Goal: Information Seeking & Learning: Learn about a topic

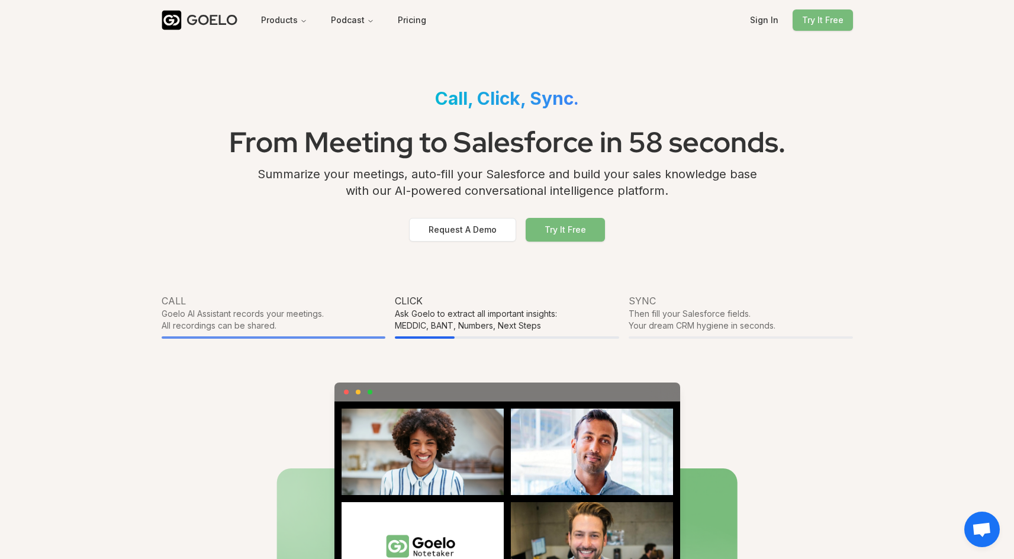
click at [207, 25] on div "GOELO" at bounding box center [212, 20] width 51 height 19
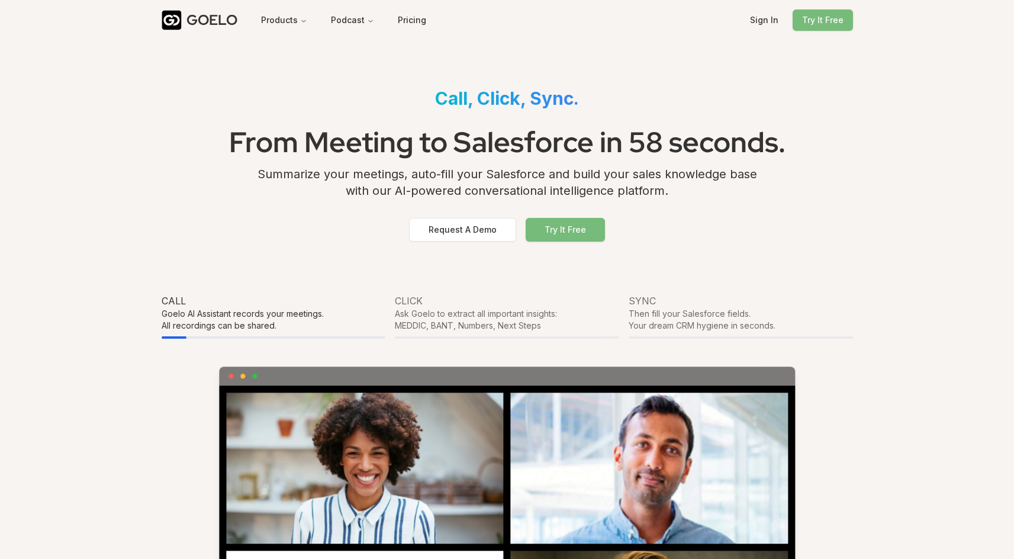
click at [548, 98] on span "Call, Click, Sync." at bounding box center [507, 98] width 144 height 21
click at [636, 104] on div "Call, Click, Sync." at bounding box center [508, 98] width 692 height 40
click at [487, 155] on h1 "From Meeting to Salesforce in 58 seconds." at bounding box center [508, 141] width 692 height 47
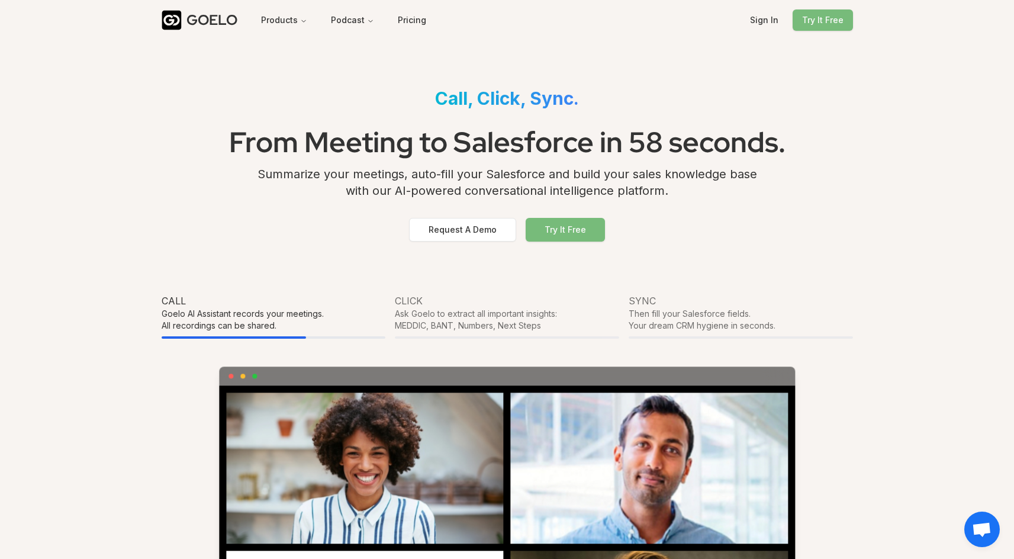
click at [487, 155] on h1 "From Meeting to Salesforce in 58 seconds." at bounding box center [508, 141] width 692 height 47
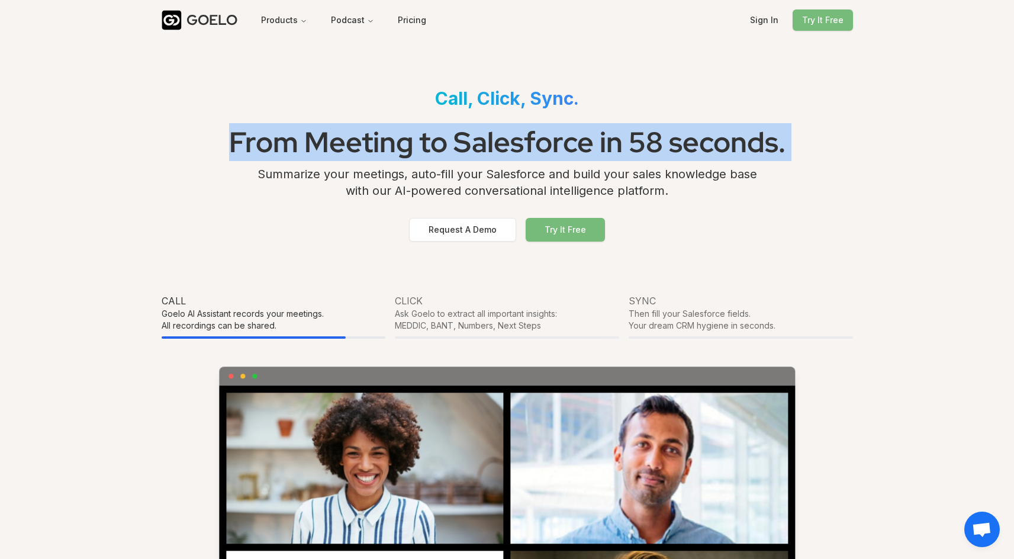
click at [608, 100] on div "Call, Click, Sync." at bounding box center [508, 98] width 692 height 40
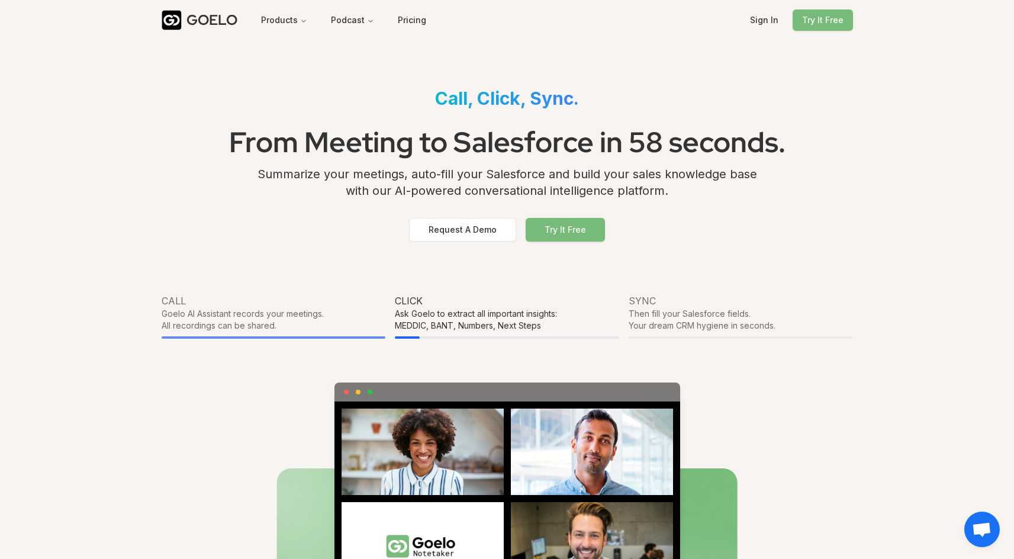
click at [410, 113] on div "Call, Click, Sync." at bounding box center [508, 98] width 692 height 40
click at [354, 113] on div "Call, Click, Sync." at bounding box center [508, 98] width 692 height 40
click at [445, 109] on div "Call, Click, Sync." at bounding box center [508, 98] width 692 height 40
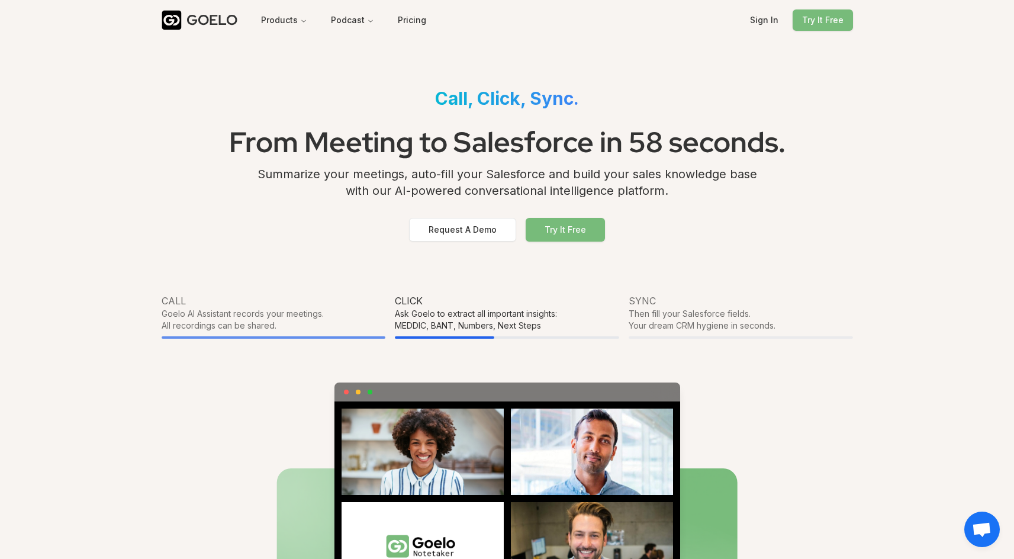
click at [445, 109] on div "Call, Click, Sync." at bounding box center [508, 98] width 692 height 40
click at [491, 98] on span "Call, Click, Sync." at bounding box center [507, 98] width 144 height 21
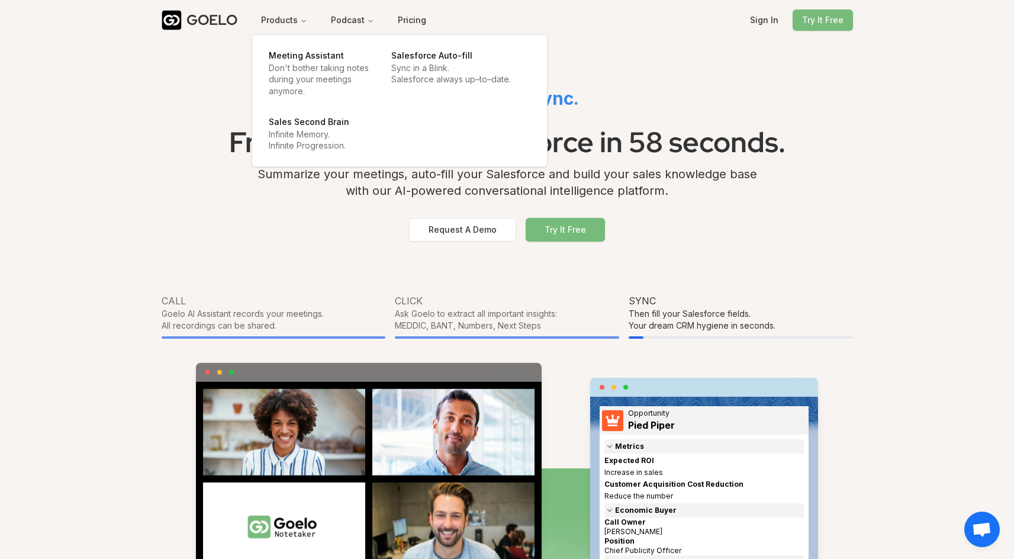
click at [233, 19] on div "GOELO" at bounding box center [212, 20] width 51 height 19
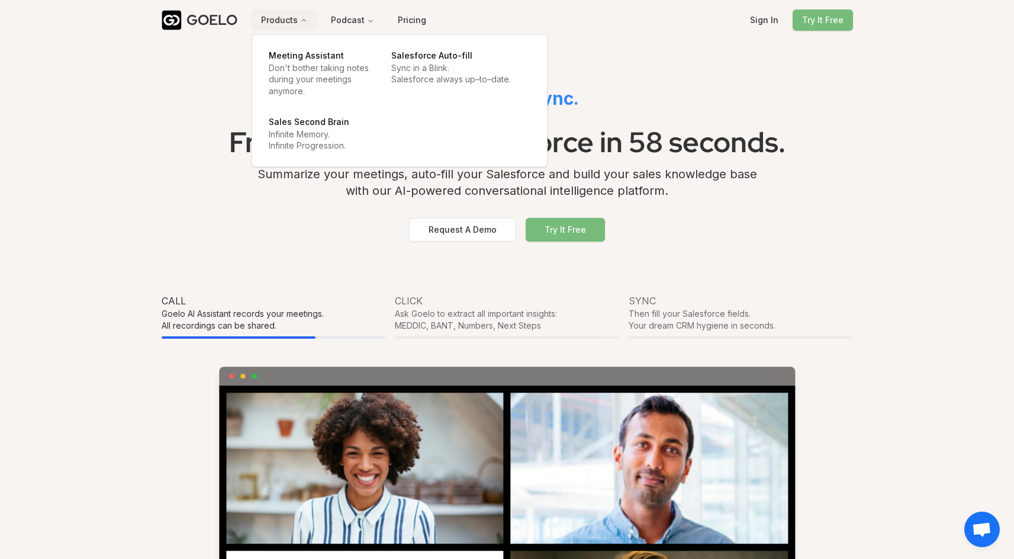
click at [417, 185] on div "Summarize your meetings, auto-fill your Salesforce and build your sales knowled…" at bounding box center [508, 187] width 692 height 43
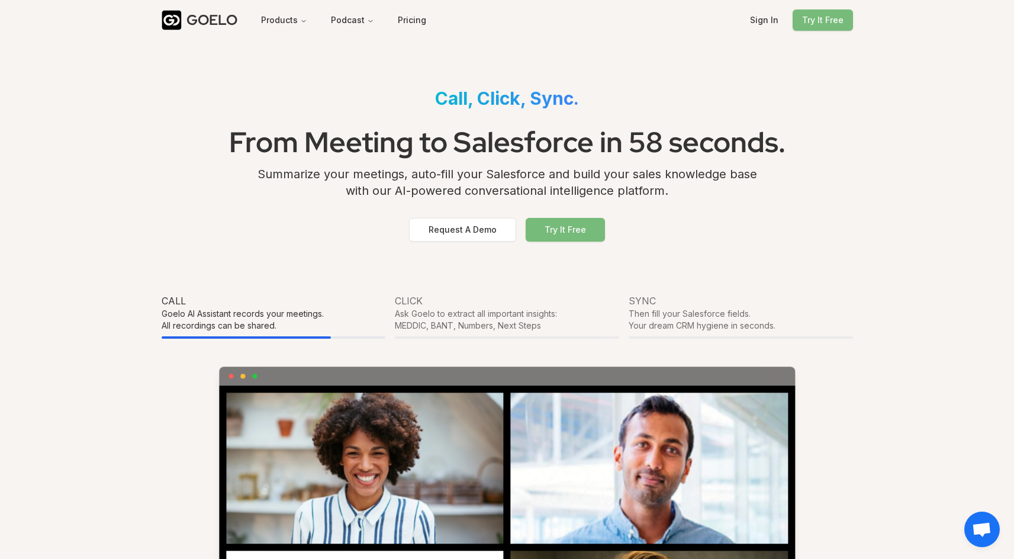
click at [417, 185] on div "Summarize your meetings, auto-fill your Salesforce and build your sales knowled…" at bounding box center [508, 187] width 692 height 43
click at [521, 142] on h1 "From Meeting to Salesforce in 58 seconds." at bounding box center [508, 141] width 692 height 47
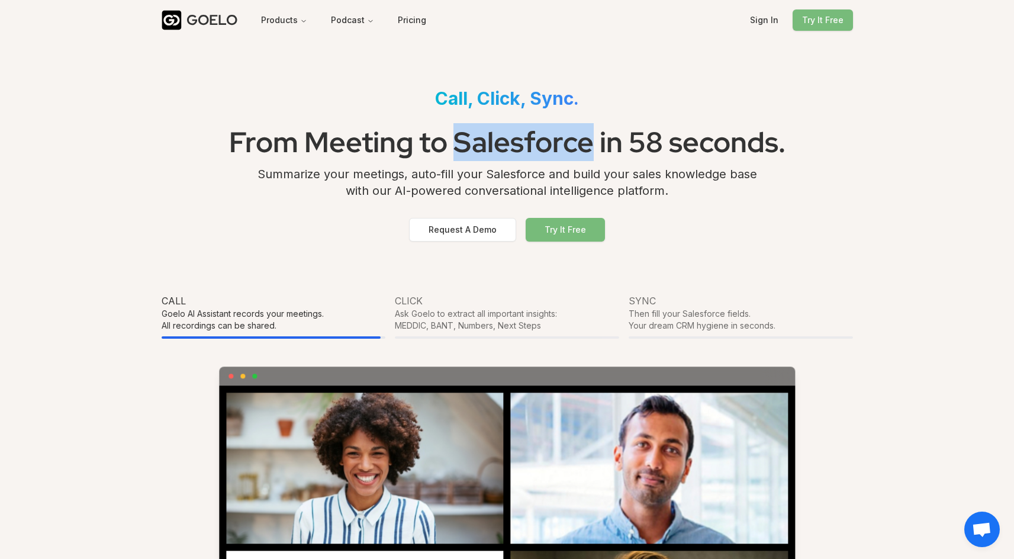
click at [521, 142] on h1 "From Meeting to Salesforce in 58 seconds." at bounding box center [508, 141] width 692 height 47
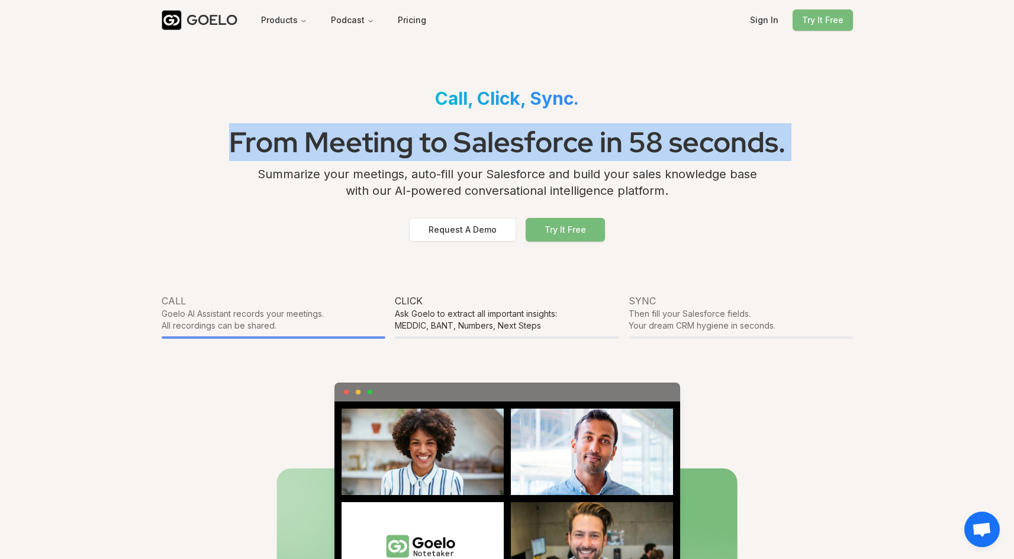
click at [642, 136] on h1 "From Meeting to Salesforce in 58 seconds." at bounding box center [508, 141] width 692 height 47
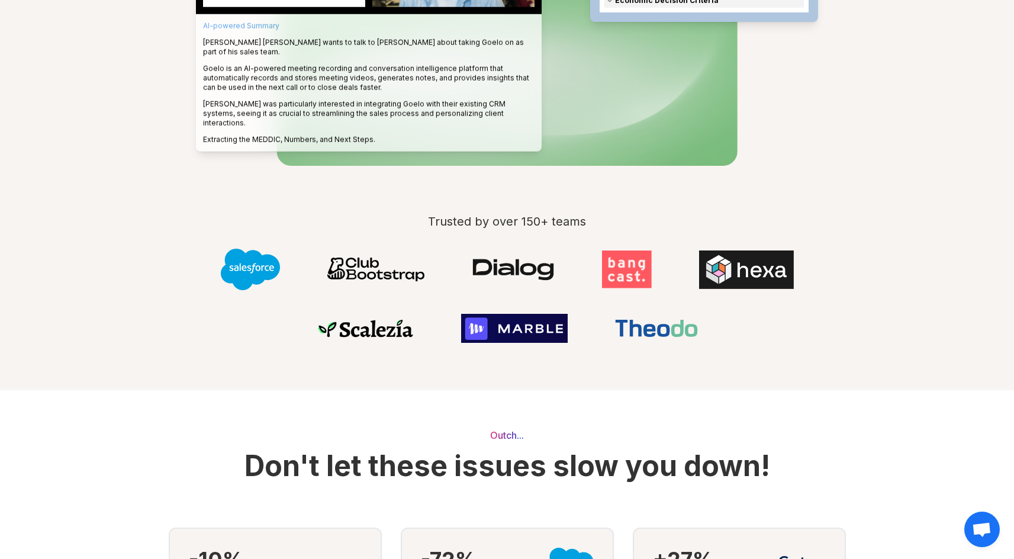
scroll to position [577, 0]
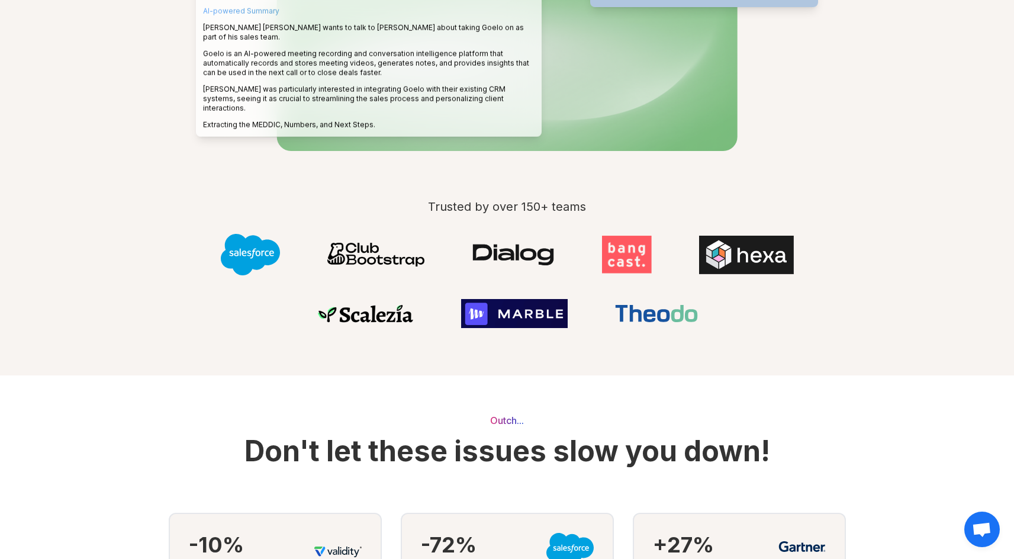
click at [514, 255] on img at bounding box center [513, 255] width 83 height 24
click at [498, 312] on img at bounding box center [514, 313] width 107 height 29
click at [366, 304] on img at bounding box center [365, 314] width 97 height 20
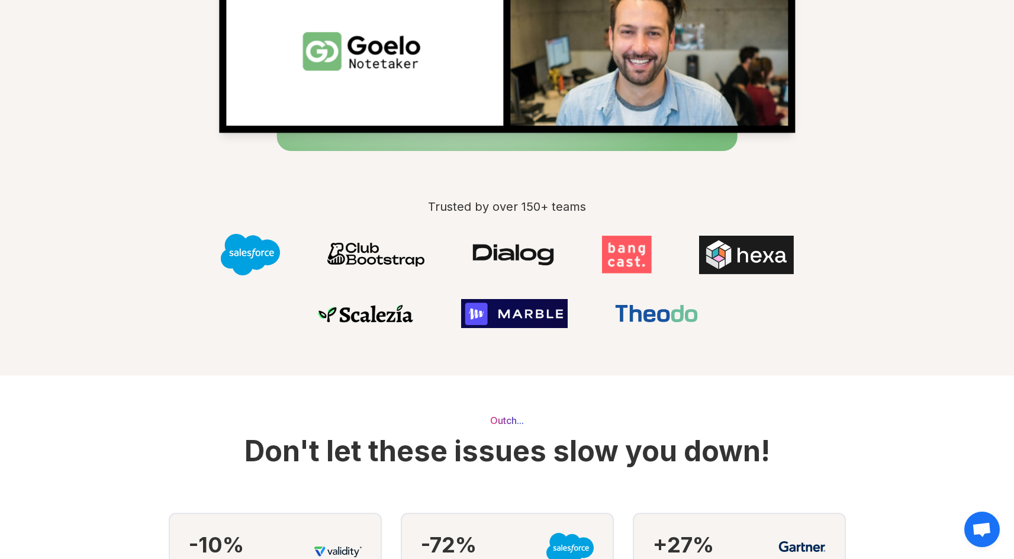
click at [399, 260] on img at bounding box center [375, 255] width 97 height 24
click at [518, 251] on img at bounding box center [513, 255] width 83 height 24
click at [655, 249] on div at bounding box center [508, 280] width 692 height 113
click at [721, 248] on img at bounding box center [746, 255] width 95 height 38
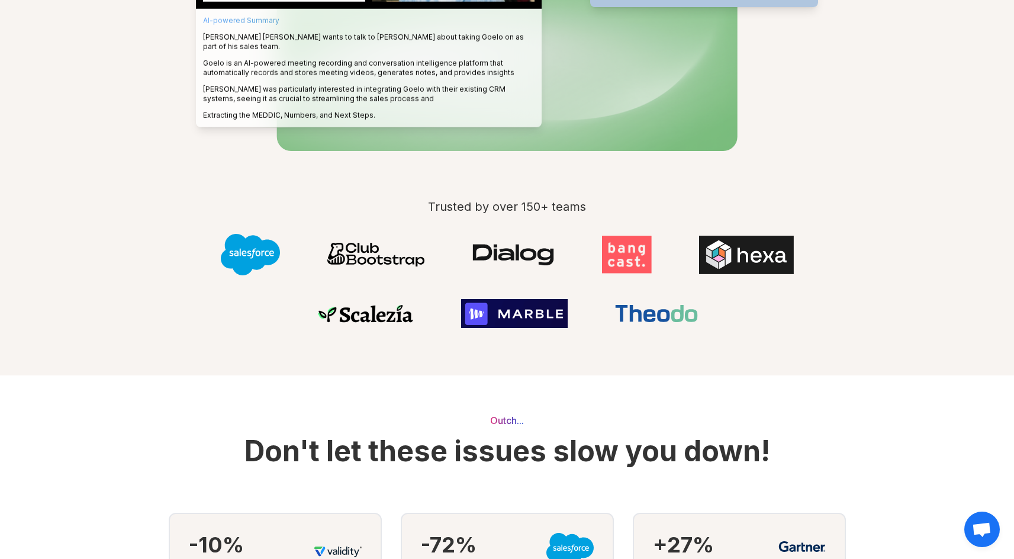
click at [660, 316] on img at bounding box center [656, 313] width 83 height 17
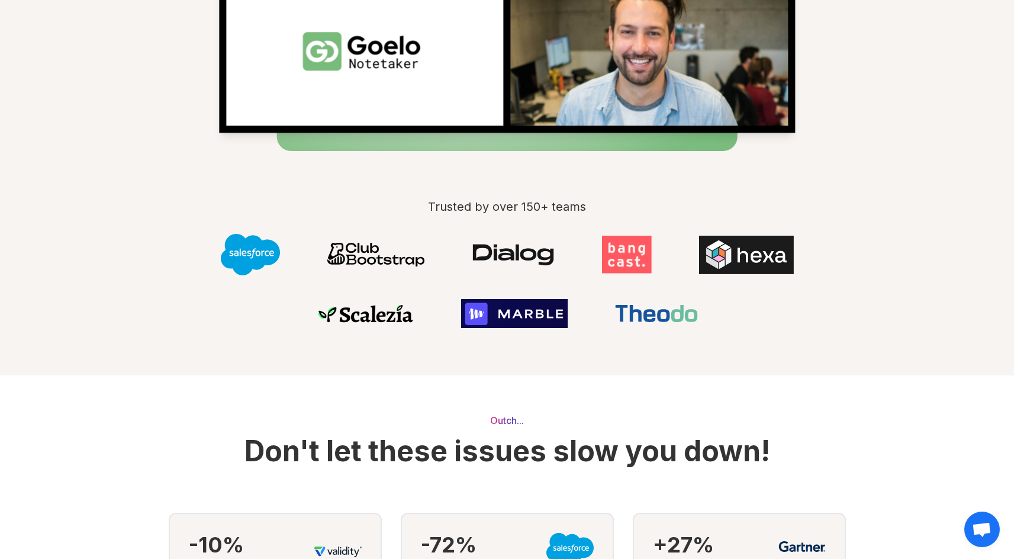
click at [406, 249] on img at bounding box center [375, 255] width 97 height 24
click at [623, 324] on div at bounding box center [508, 280] width 692 height 113
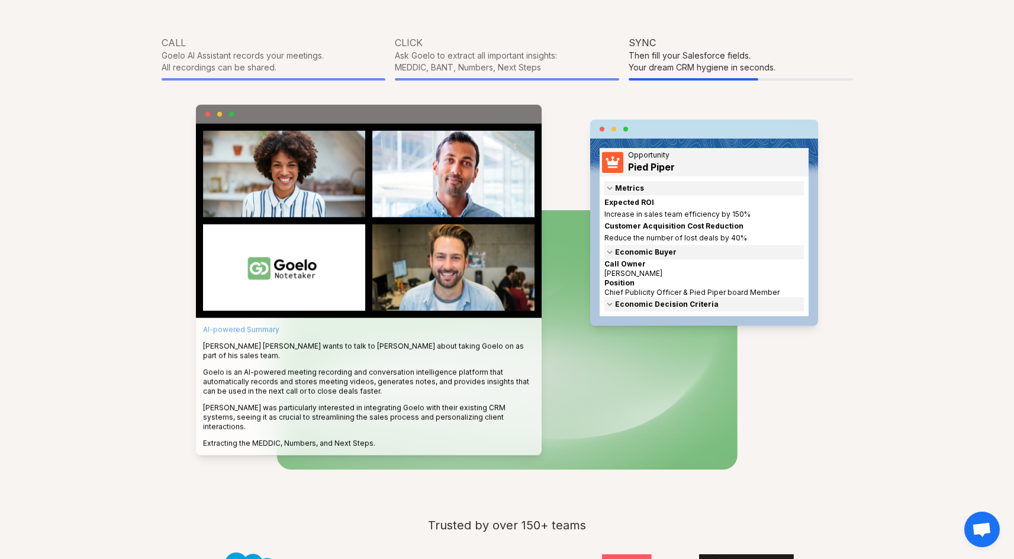
scroll to position [186, 0]
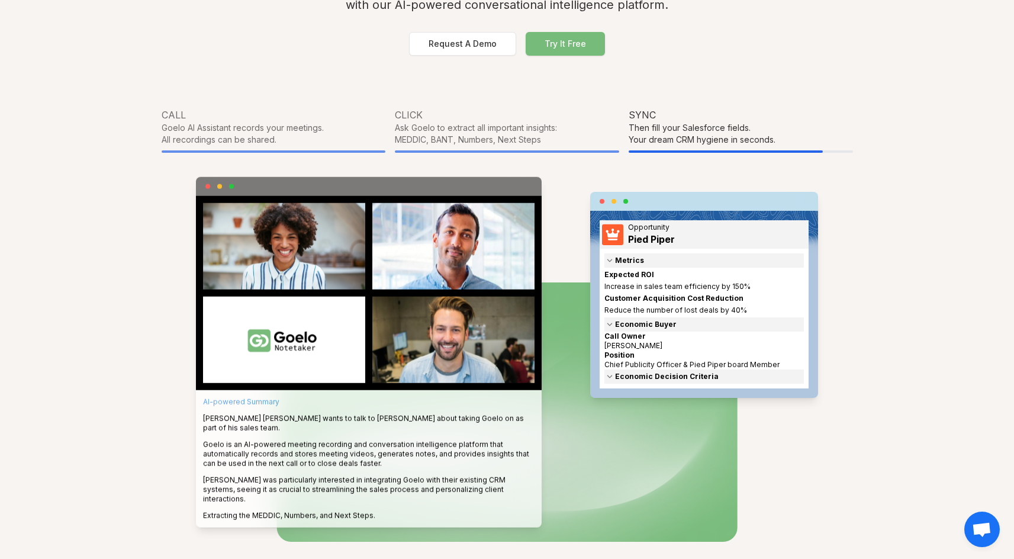
click at [703, 126] on div "Then fill your Salesforce fields." at bounding box center [741, 128] width 224 height 12
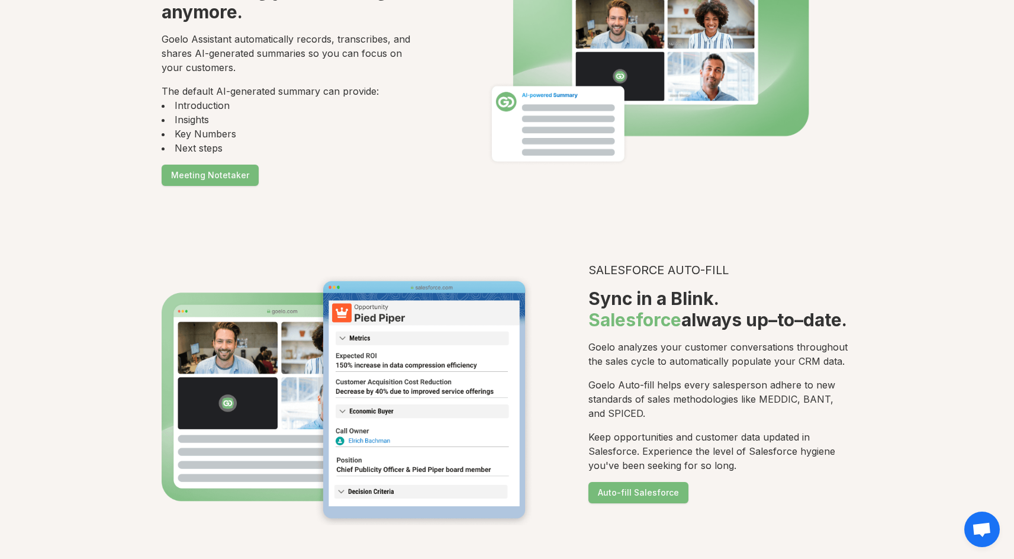
scroll to position [1428, 0]
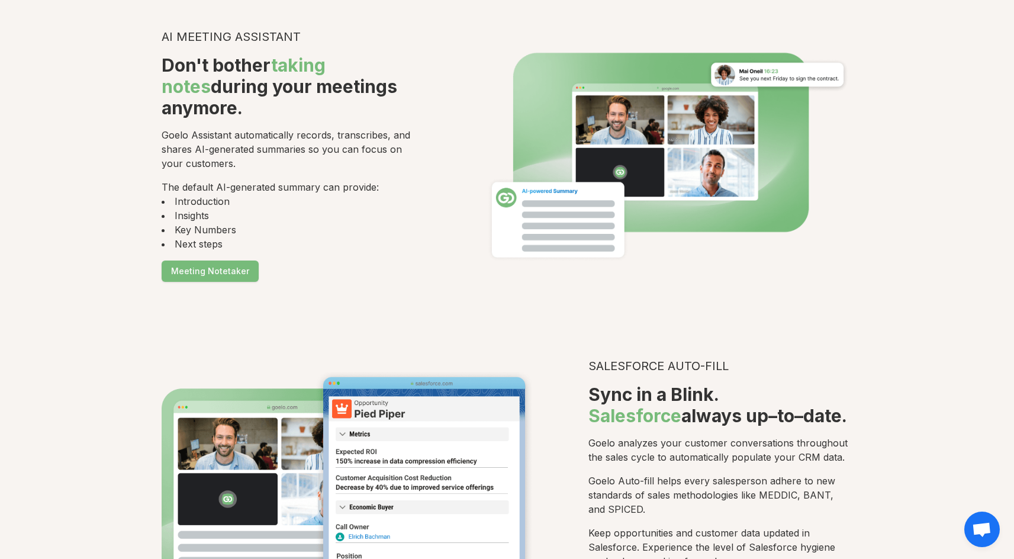
click at [373, 84] on div "Don't bother taking notes during your meetings anymore." at bounding box center [294, 86] width 265 height 64
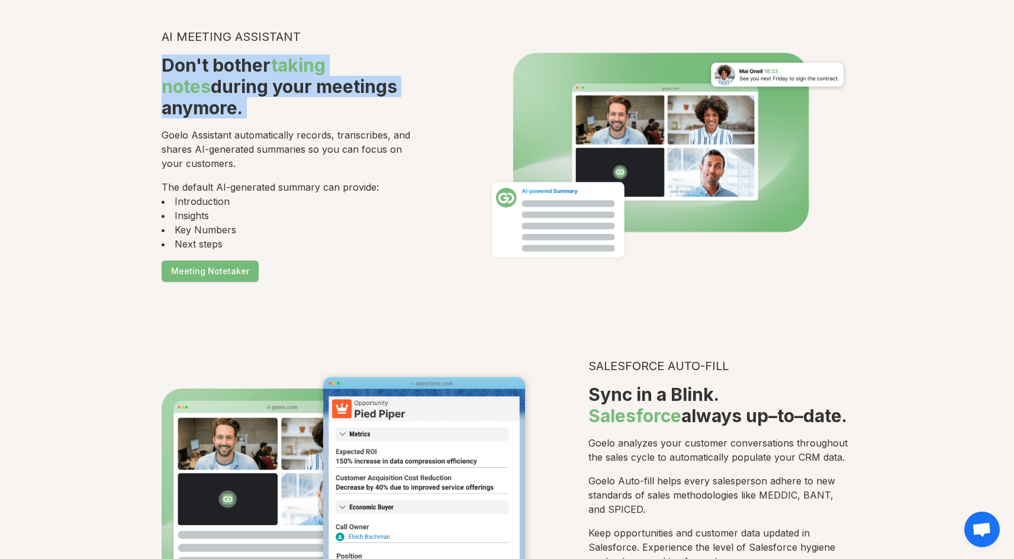
click at [402, 83] on div "Don't bother taking notes during your meetings anymore." at bounding box center [294, 86] width 265 height 64
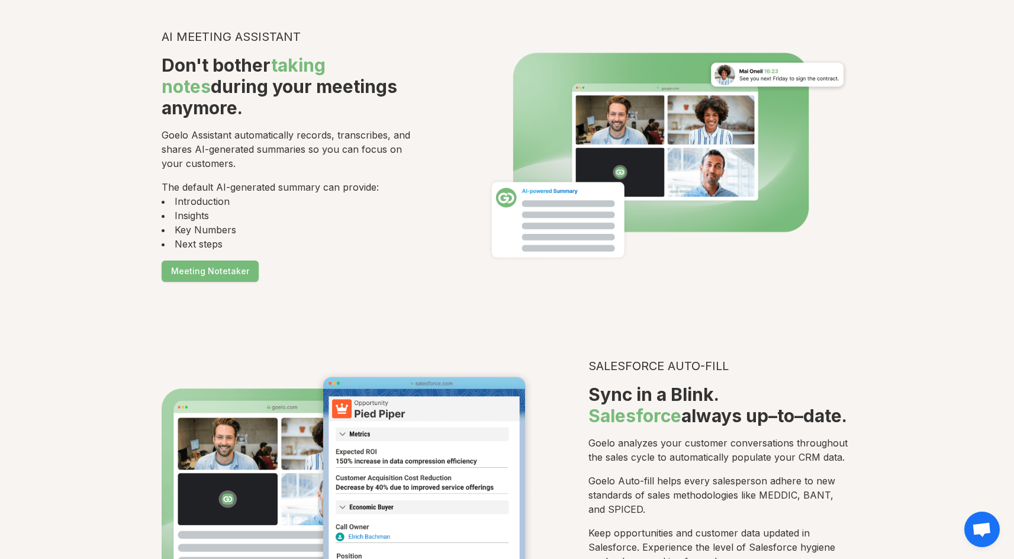
click at [402, 83] on div "Don't bother taking notes during your meetings anymore." at bounding box center [294, 86] width 265 height 64
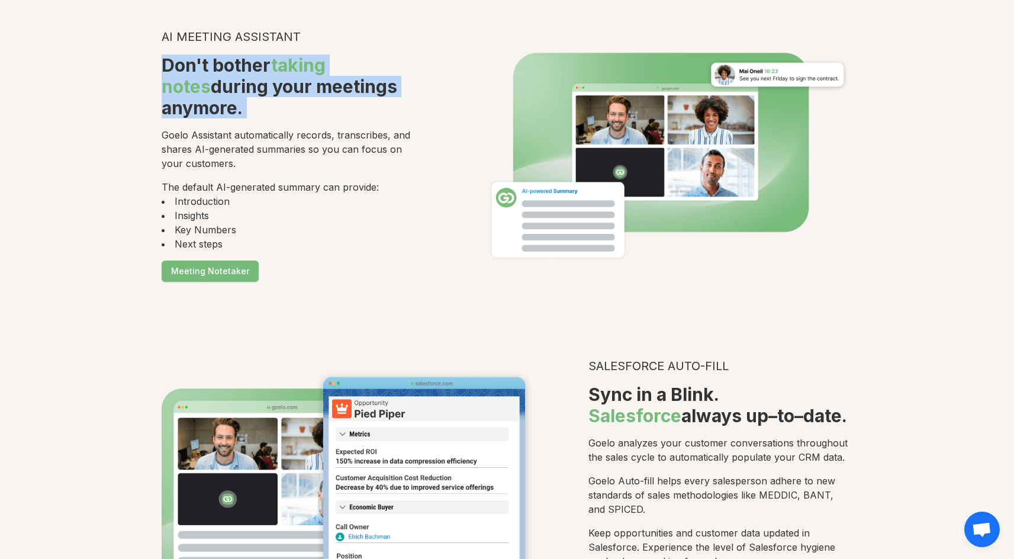
click at [457, 83] on div "AI Meeting Assistant Don't bother taking notes during your meetings anymore. Go…" at bounding box center [508, 154] width 692 height 253
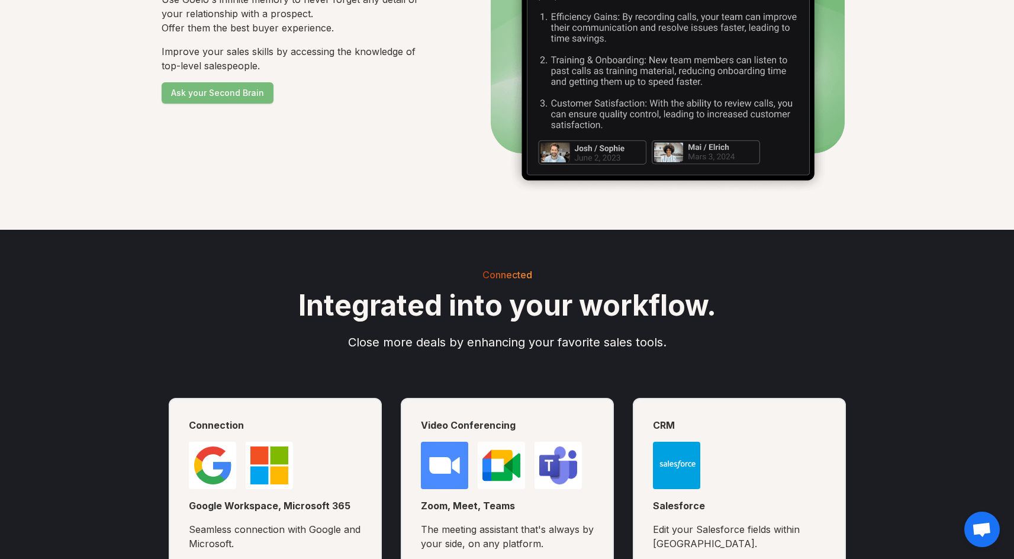
scroll to position [2392, 0]
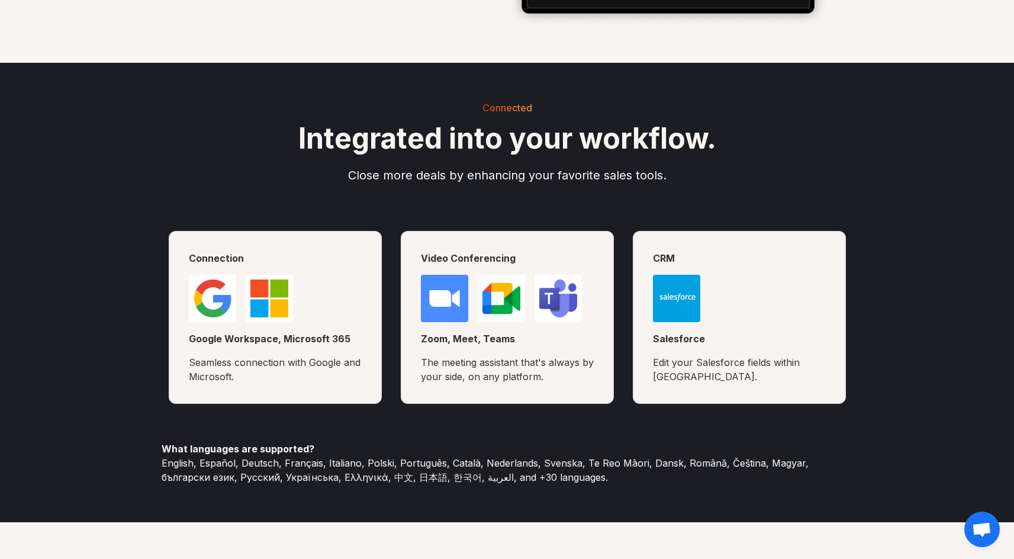
click at [488, 147] on h2 "Integrated into your workflow." at bounding box center [508, 136] width 692 height 43
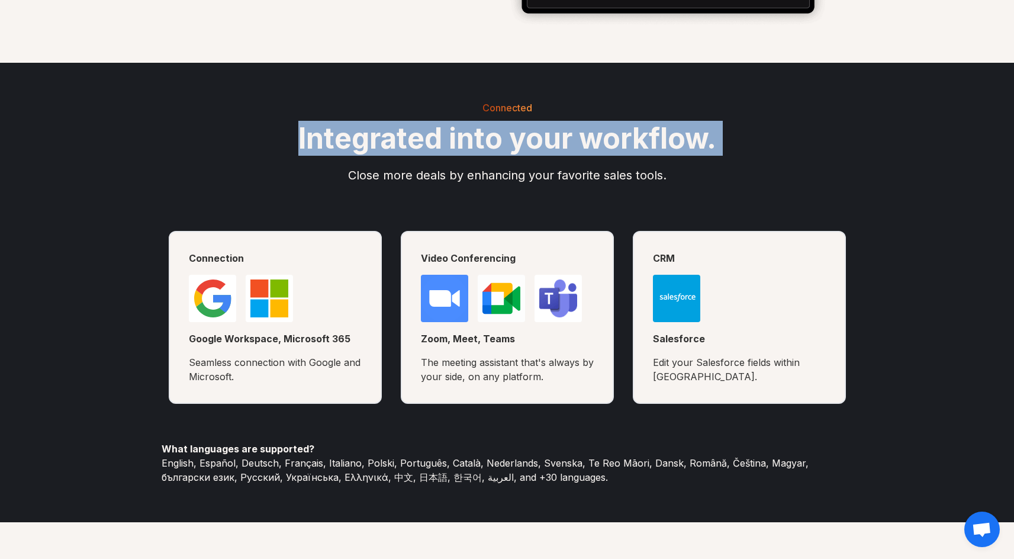
click at [561, 150] on h2 "Integrated into your workflow." at bounding box center [508, 136] width 692 height 43
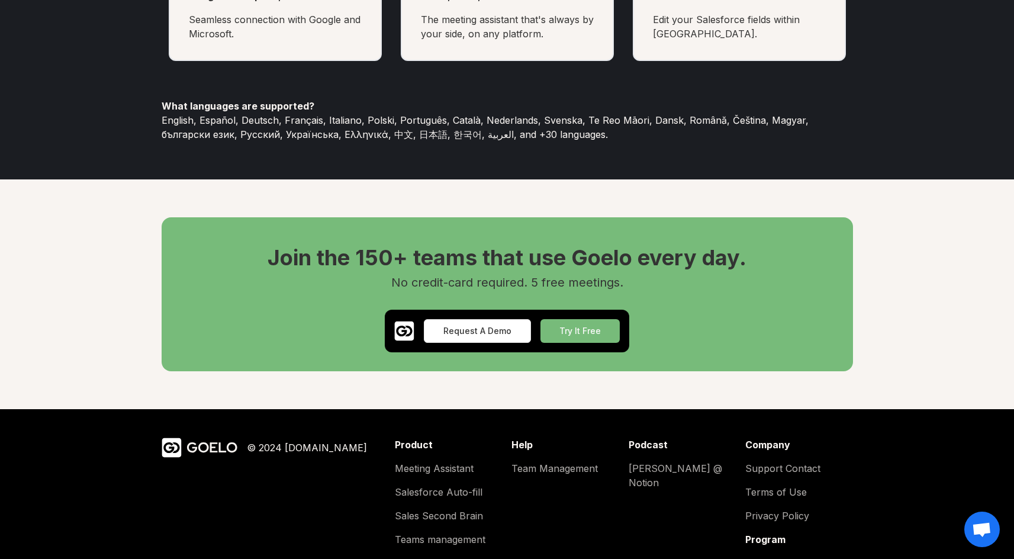
scroll to position [2775, 0]
